Goal: Connect with others: Connect with other users

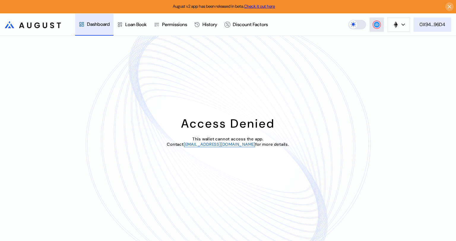
click at [430, 25] on div "0X94...96D4" at bounding box center [432, 24] width 26 height 6
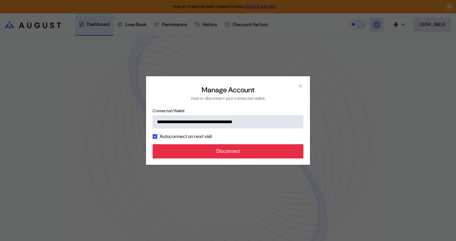
click at [231, 152] on button "Disconnect" at bounding box center [227, 151] width 151 height 14
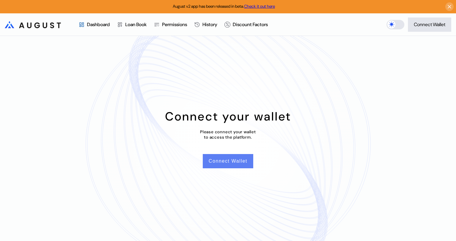
click at [231, 163] on button "Connect Wallet" at bounding box center [228, 161] width 50 height 14
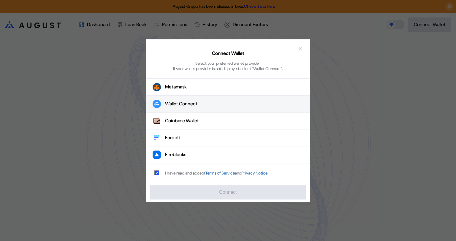
click at [187, 104] on div "Wallet Connect" at bounding box center [181, 104] width 32 height 6
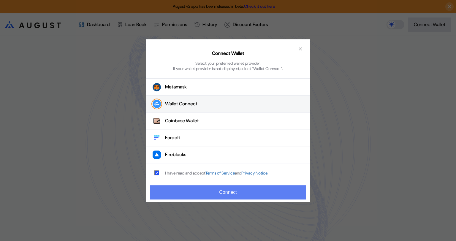
click at [239, 194] on button "Connect" at bounding box center [227, 192] width 155 height 14
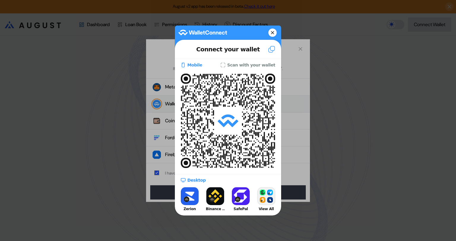
click at [273, 32] on icon at bounding box center [272, 32] width 3 height 3
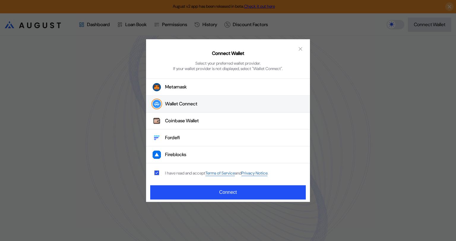
click at [301, 48] on icon "close modal" at bounding box center [300, 49] width 6 height 6
